Goal: Task Accomplishment & Management: Manage account settings

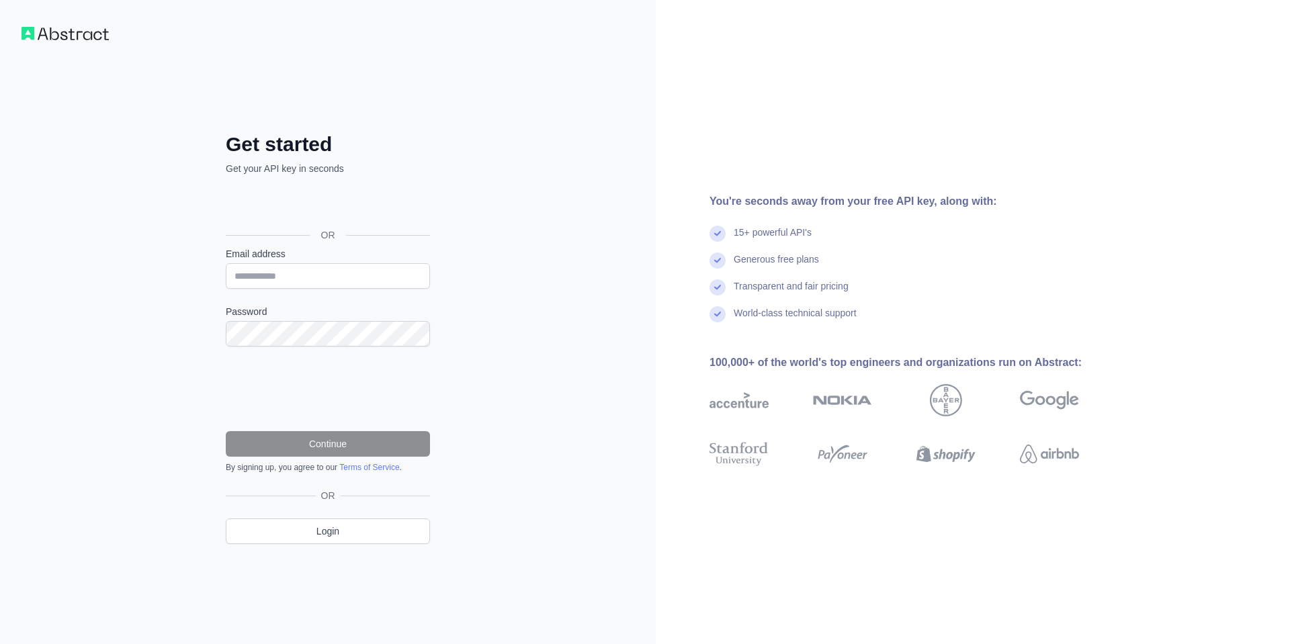
drag, startPoint x: 405, startPoint y: 118, endPoint x: 440, endPoint y: 117, distance: 35.0
click at [405, 118] on div "Get started Get your API key in seconds OR Email address Password Continue By s…" at bounding box center [328, 322] width 258 height 487
click at [306, 285] on input "Email address" at bounding box center [328, 276] width 204 height 26
click at [313, 278] on input "Email address" at bounding box center [328, 276] width 204 height 26
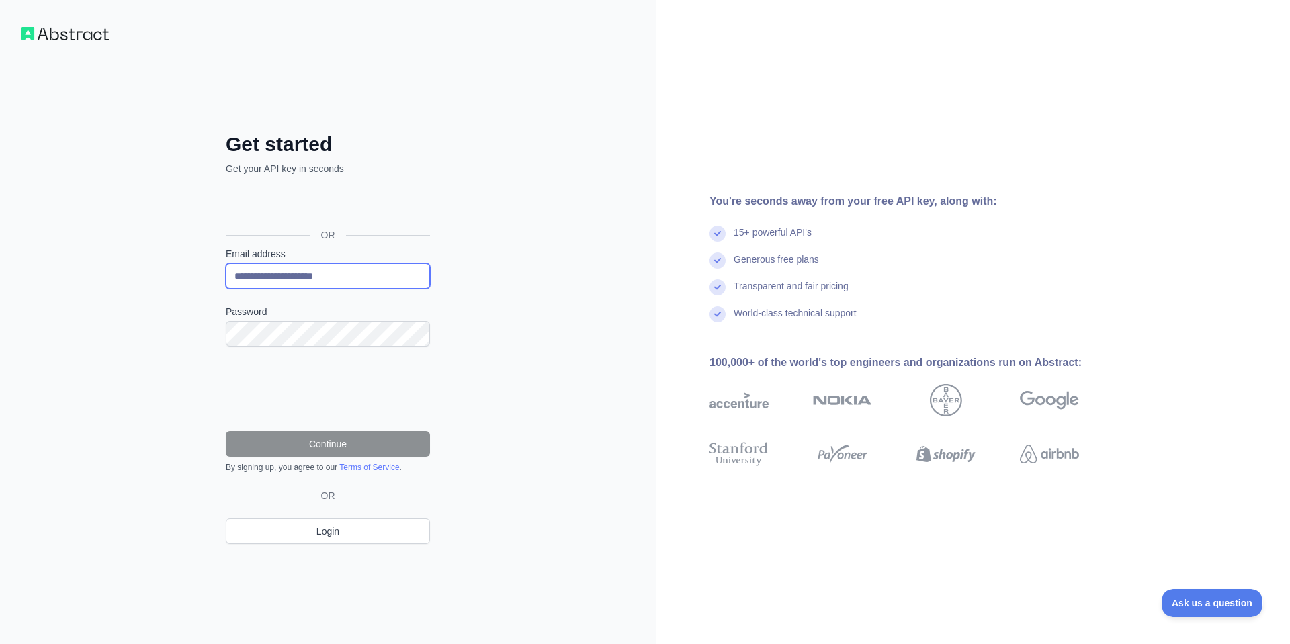
type input "**********"
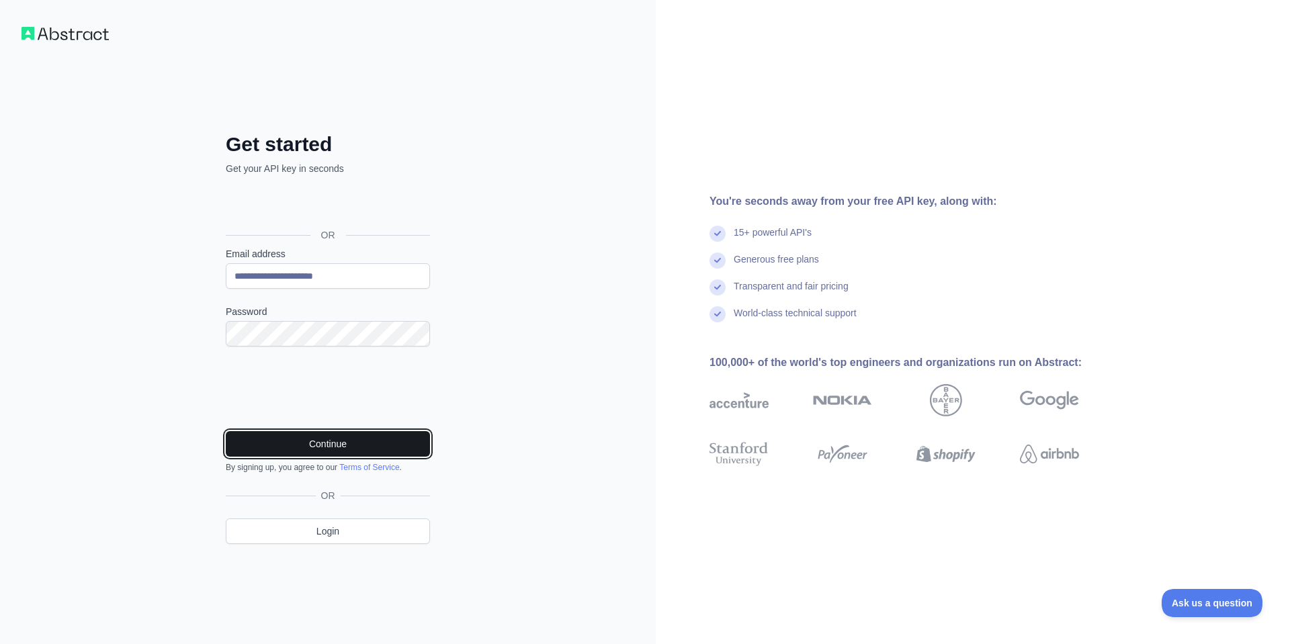
click at [316, 439] on button "Continue" at bounding box center [328, 444] width 204 height 26
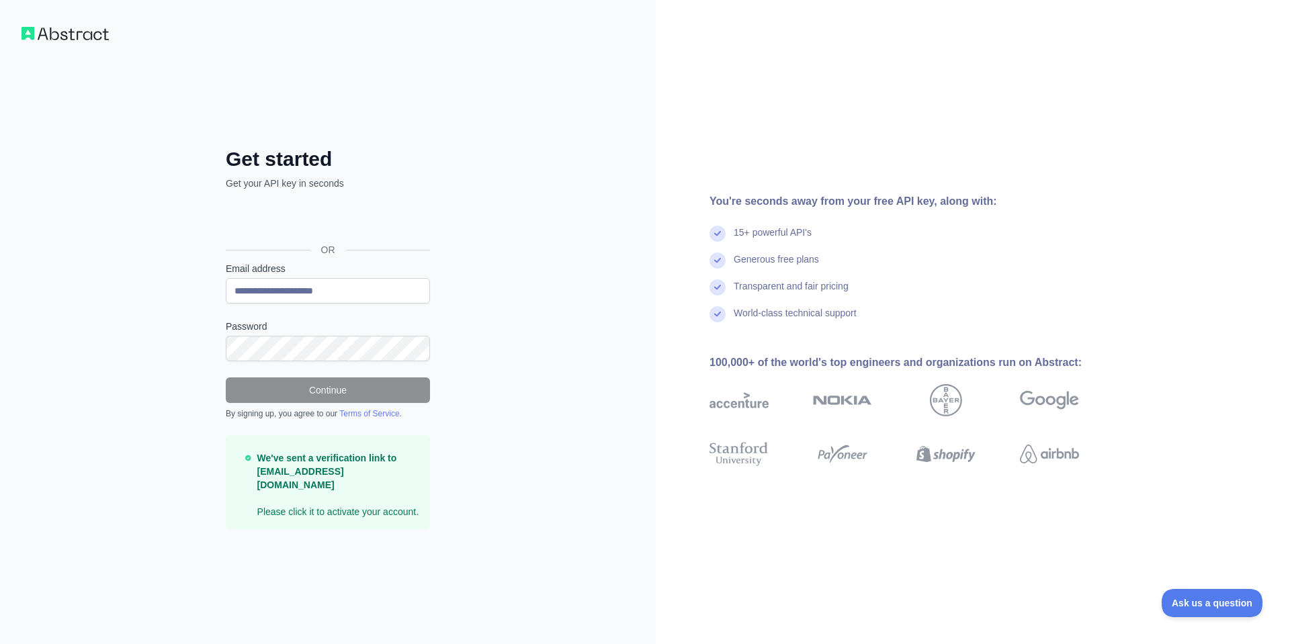
click at [351, 478] on strong "We've sent a verification link to [EMAIL_ADDRESS][DOMAIN_NAME]" at bounding box center [327, 472] width 140 height 38
click at [368, 453] on div "We've sent a verification link to hervelaunay94@proton.me Please click it to ac…" at bounding box center [328, 482] width 204 height 94
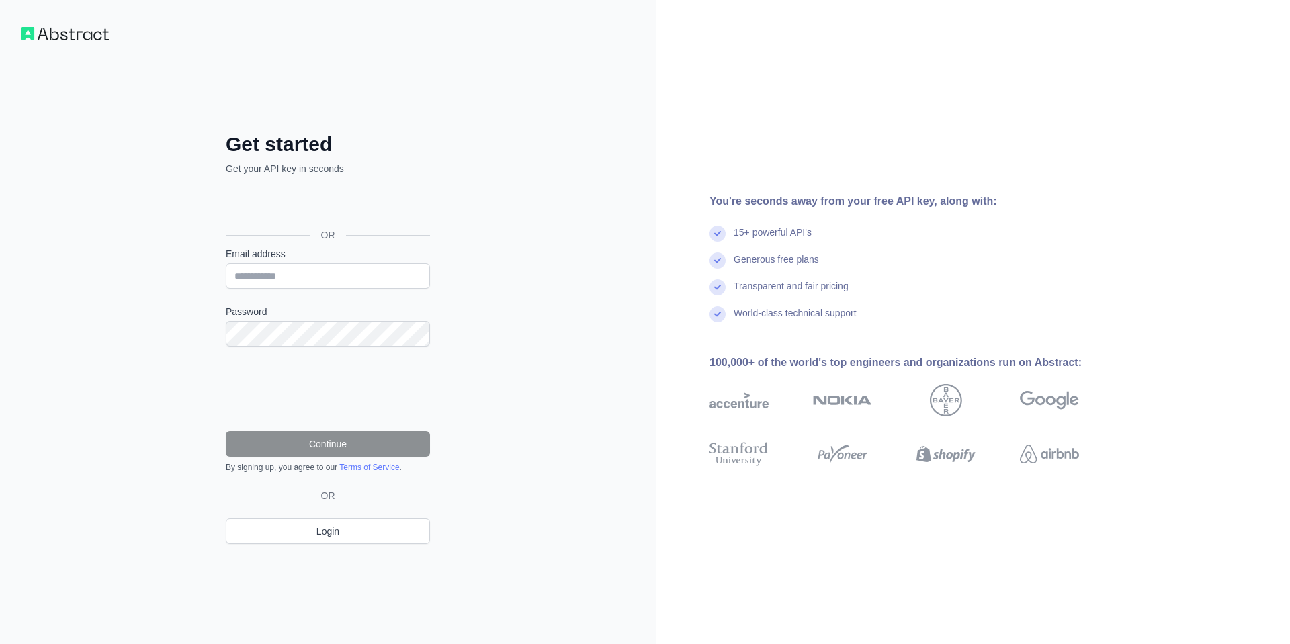
type input "**********"
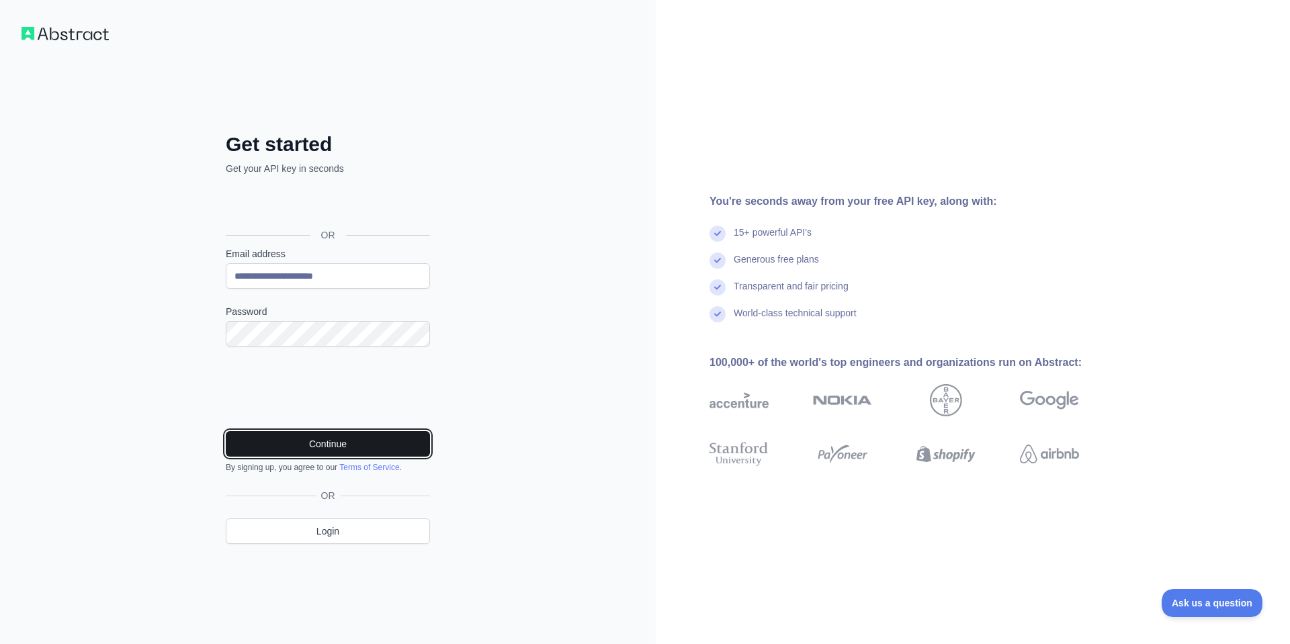
click at [337, 443] on button "Continue" at bounding box center [328, 444] width 204 height 26
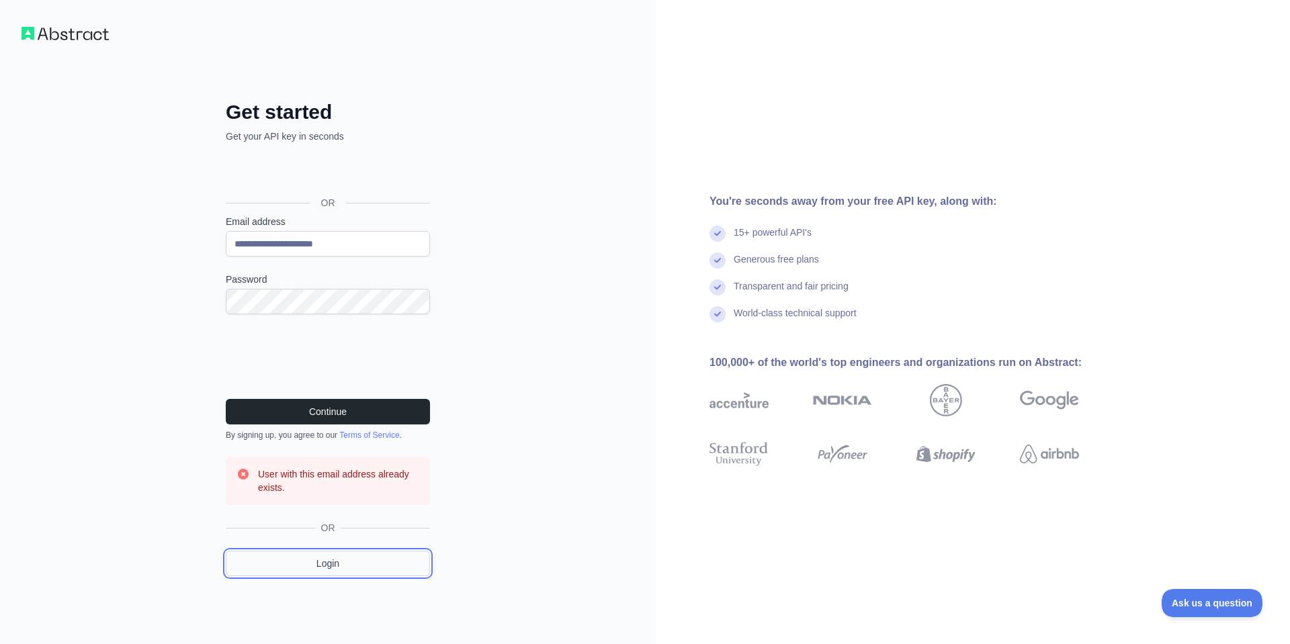
click at [333, 570] on link "Login" at bounding box center [328, 564] width 204 height 26
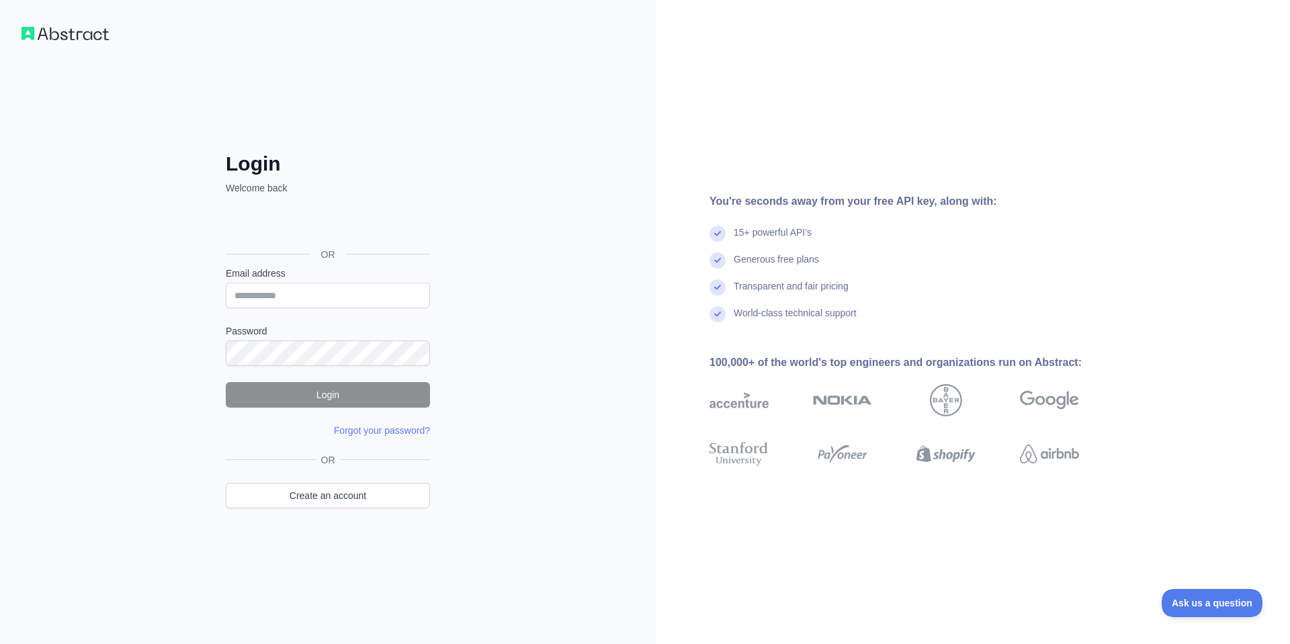
click at [391, 436] on div "Forgot your password?" at bounding box center [382, 430] width 96 height 13
click at [374, 421] on form "Email address Password Login Forgot your password? Please try again We've sent …" at bounding box center [328, 352] width 204 height 171
click at [374, 428] on link "Forgot your password?" at bounding box center [382, 430] width 96 height 11
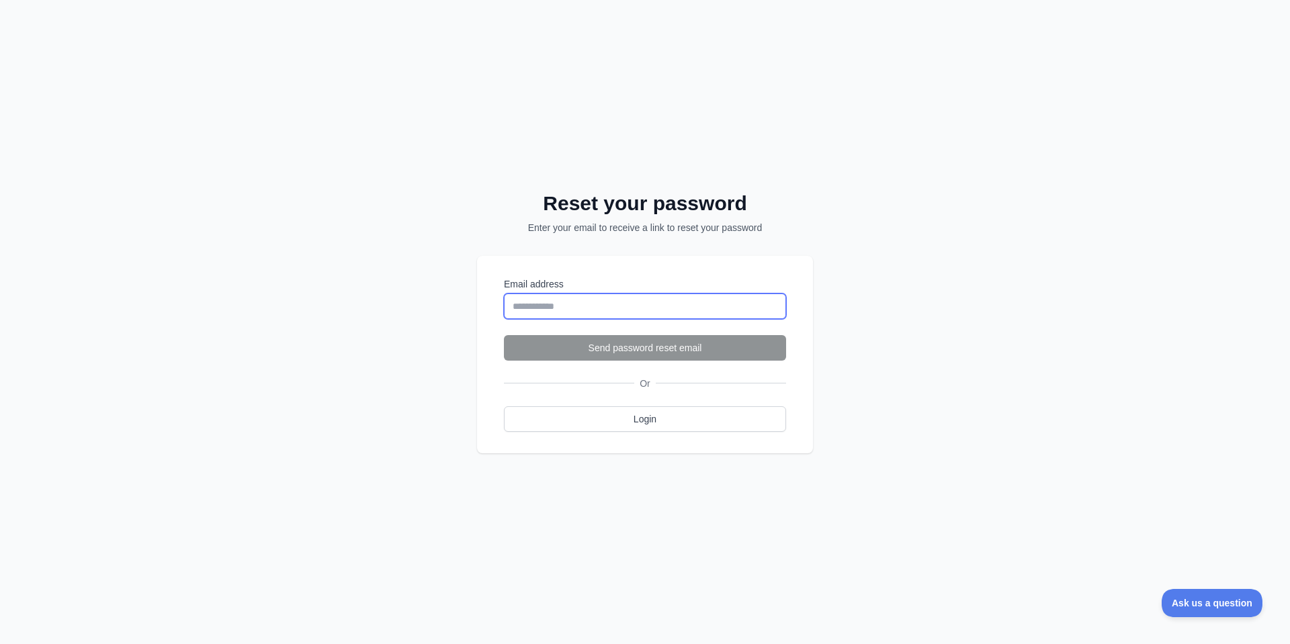
click at [595, 304] on input "Email address" at bounding box center [645, 307] width 282 height 26
type input "**********"
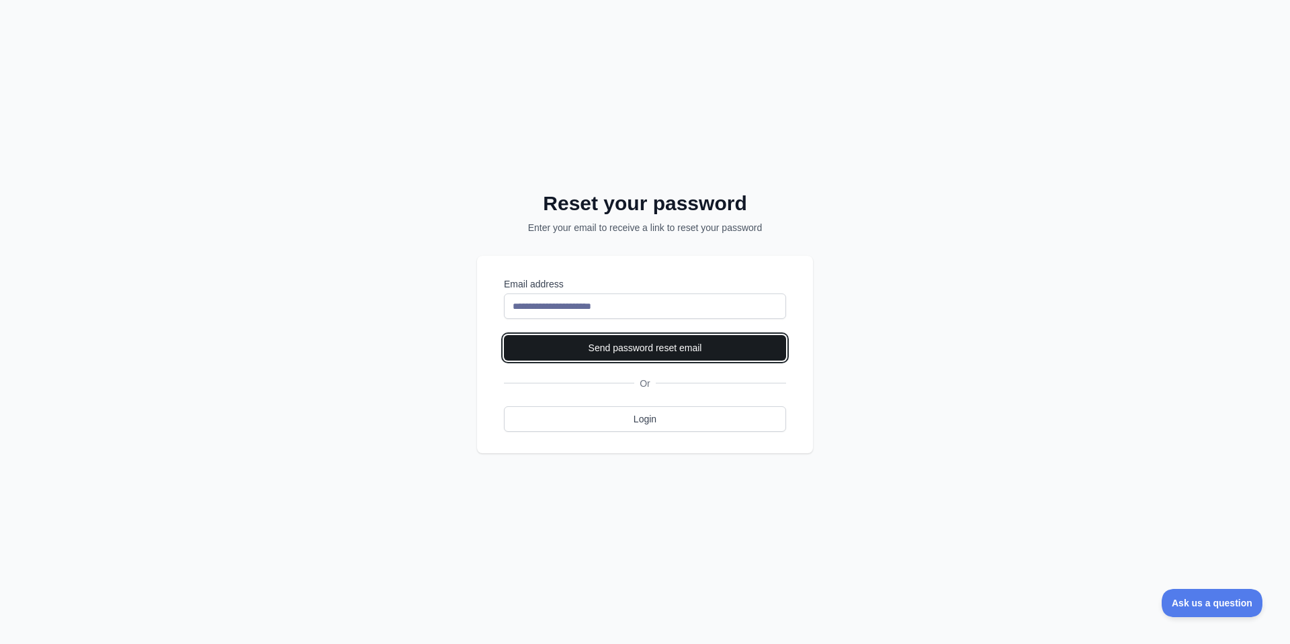
click at [618, 349] on button "Send password reset email" at bounding box center [645, 348] width 282 height 26
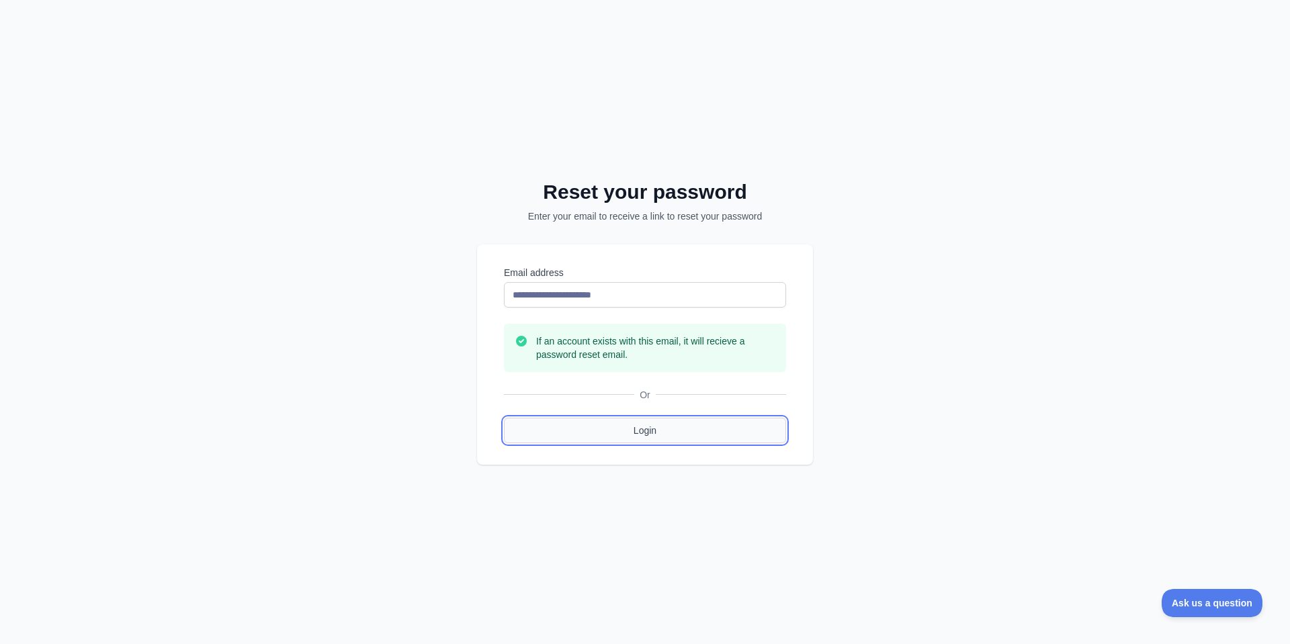
click at [654, 432] on link "Login" at bounding box center [645, 431] width 282 height 26
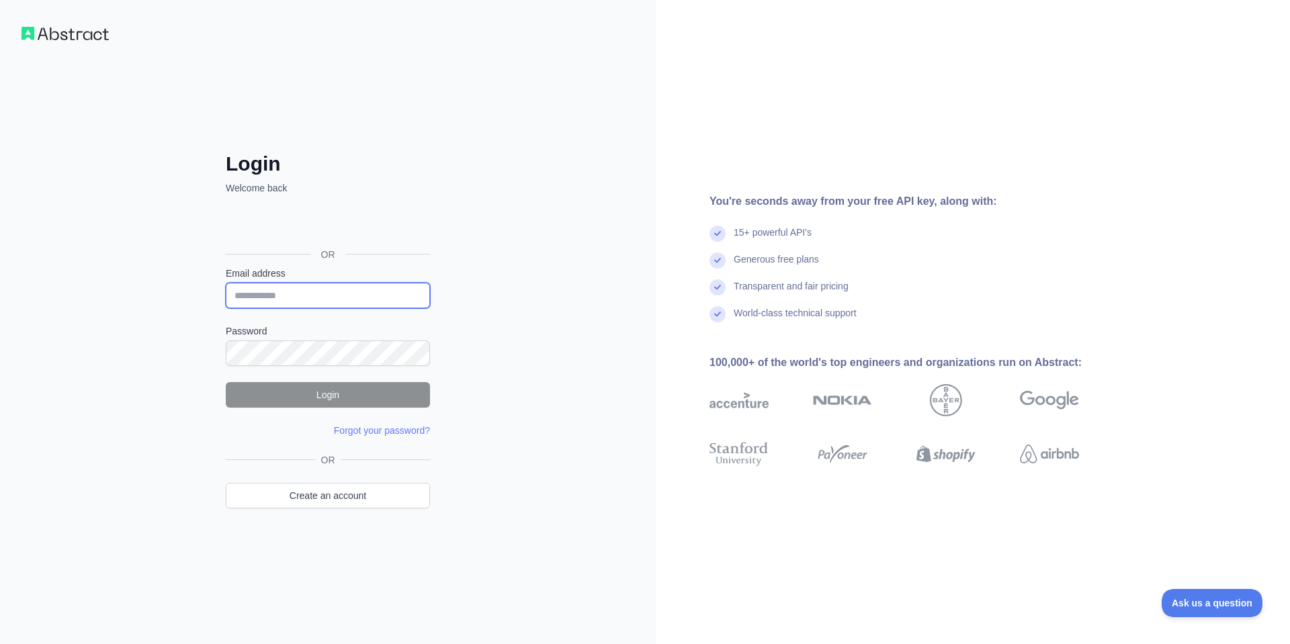
click at [366, 293] on input "Email address" at bounding box center [328, 296] width 204 height 26
click at [274, 288] on input "Email address" at bounding box center [328, 296] width 204 height 26
type input "**********"
